Goal: Find specific page/section: Find specific page/section

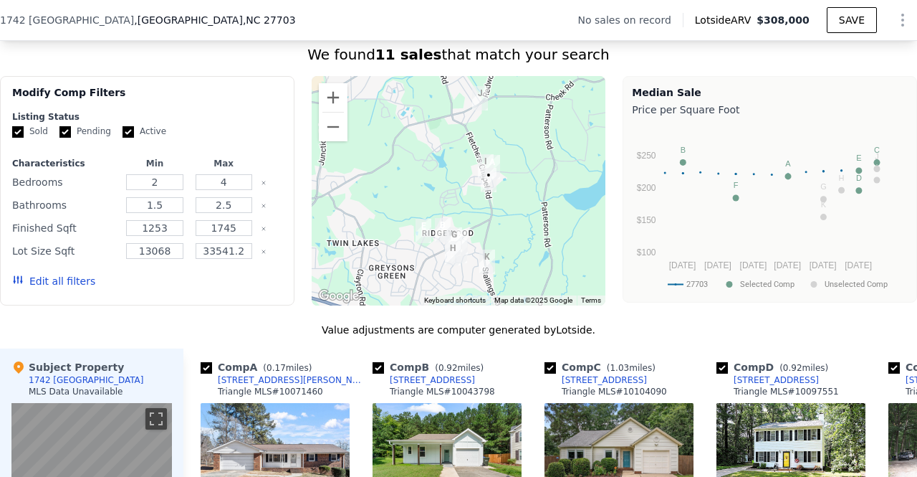
scroll to position [1085, 0]
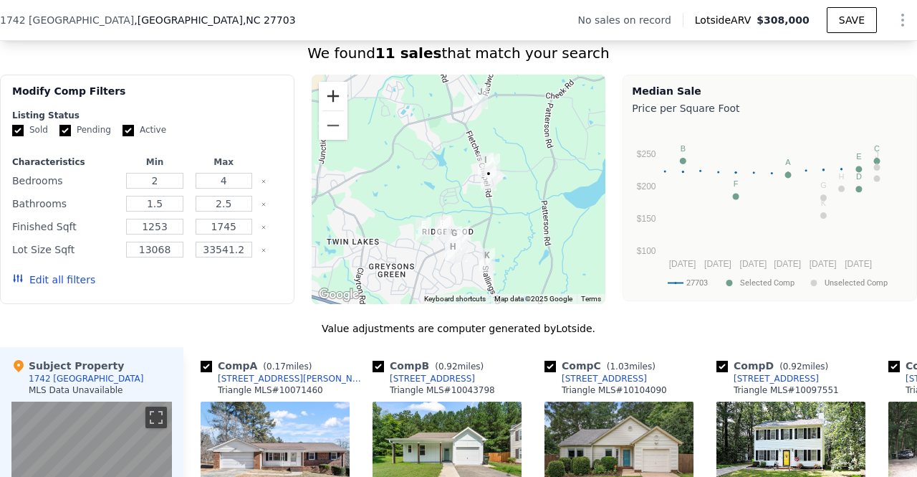
click at [331, 103] on button "Zoom in" at bounding box center [333, 96] width 29 height 29
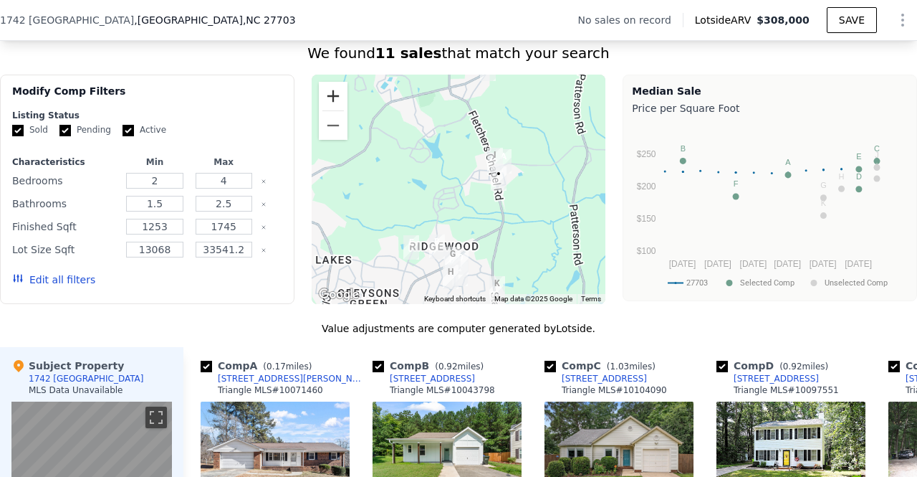
click at [331, 103] on button "Zoom in" at bounding box center [333, 96] width 29 height 29
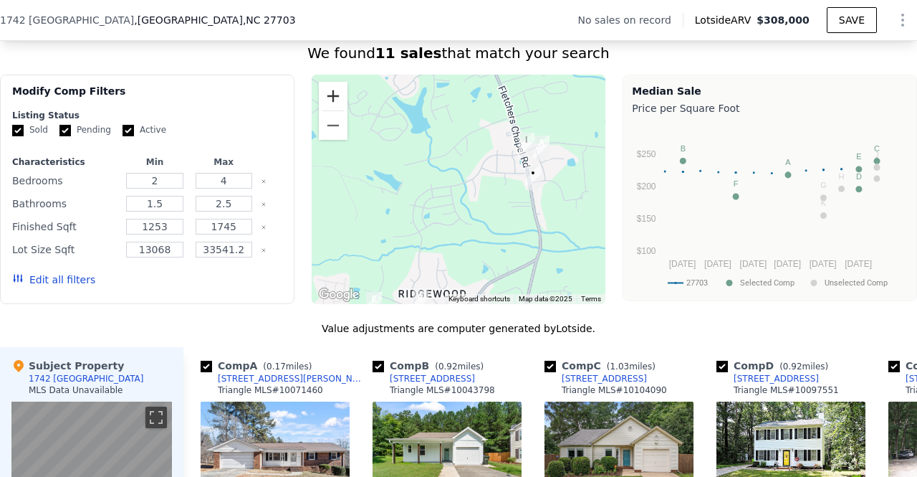
click at [331, 103] on button "Zoom in" at bounding box center [333, 96] width 29 height 29
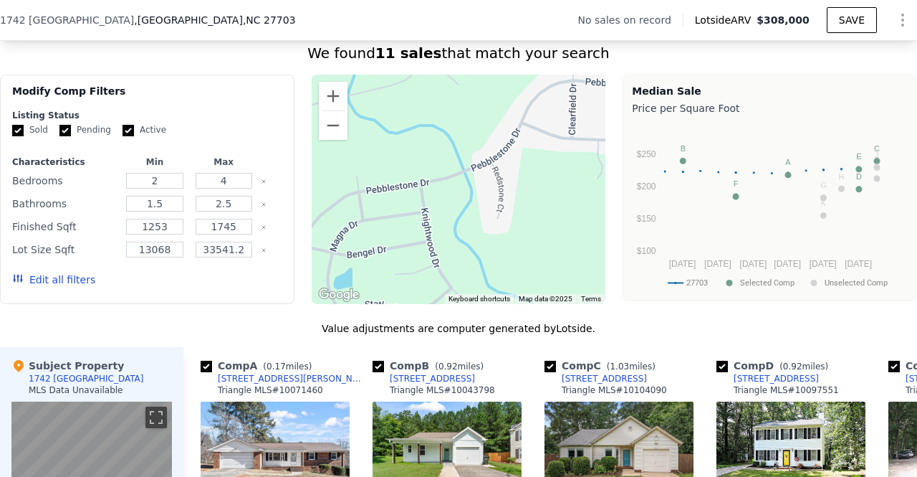
drag, startPoint x: 506, startPoint y: 244, endPoint x: 419, endPoint y: 278, distance: 93.0
click at [419, 278] on div at bounding box center [459, 189] width 295 height 229
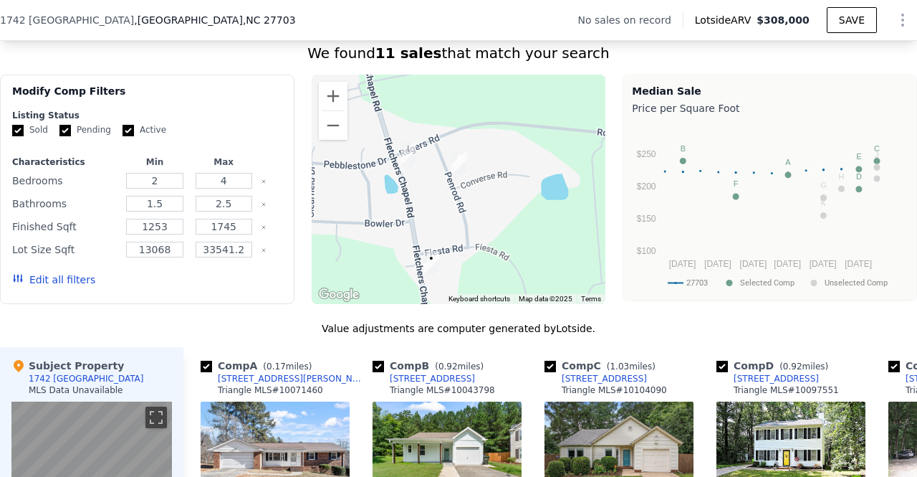
drag, startPoint x: 504, startPoint y: 254, endPoint x: 493, endPoint y: 233, distance: 23.7
click at [493, 233] on div at bounding box center [459, 189] width 295 height 229
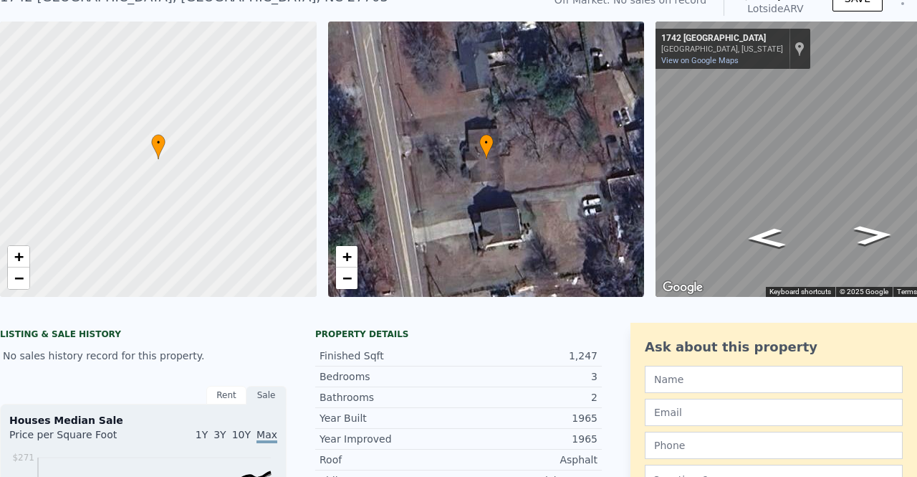
scroll to position [0, 0]
